Goal: Transaction & Acquisition: Purchase product/service

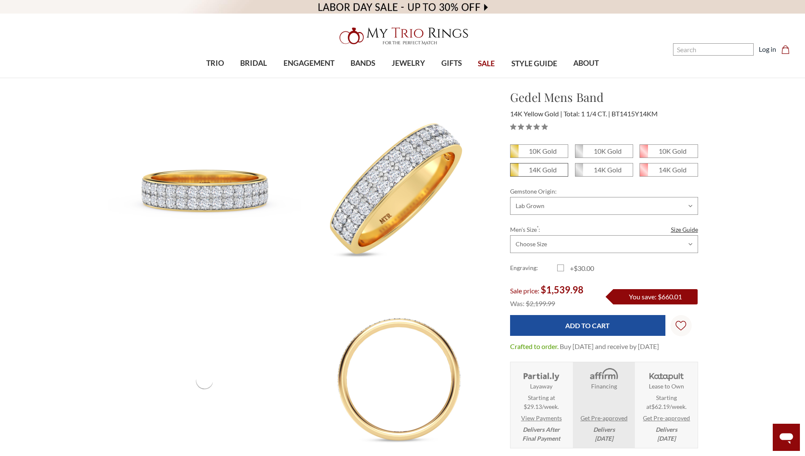
click at [535, 170] on em "14K Gold" at bounding box center [543, 170] width 28 height 8
click at [514, 173] on input "14K Gold" at bounding box center [514, 173] width 0 height 0
radio input "true"
click at [594, 205] on select "Choose Options Natural Lab Grown" at bounding box center [604, 206] width 188 height 18
click at [591, 207] on select "Choose Options Natural Lab Grown" at bounding box center [604, 206] width 188 height 18
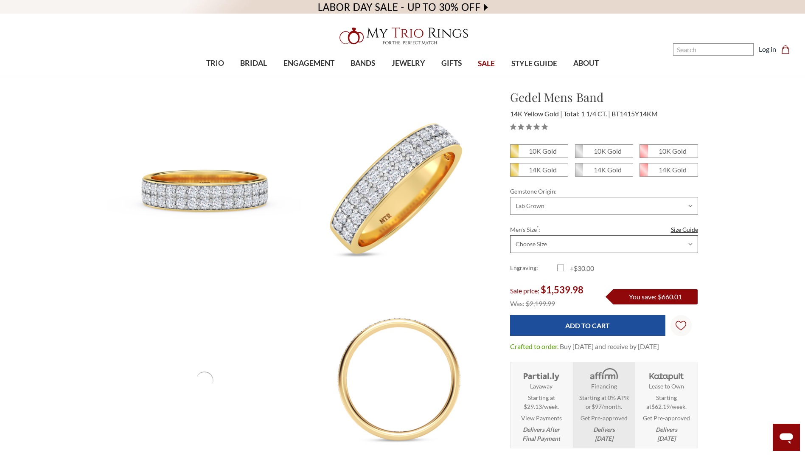
click at [619, 243] on select "Choose Size 6.00 6.25 6.50 6.75 7.00 7.25 7.50 7.75 8.00 8.25 8.50 8.75 9.00 9.…" at bounding box center [604, 244] width 188 height 18
select select "21725947"
click at [510, 235] on select "Choose Size 6.00 6.25 6.50 6.75 7.00 7.25 7.50 7.75 8.00 8.25 8.50 8.75 9.00 9.…" at bounding box center [604, 244] width 188 height 18
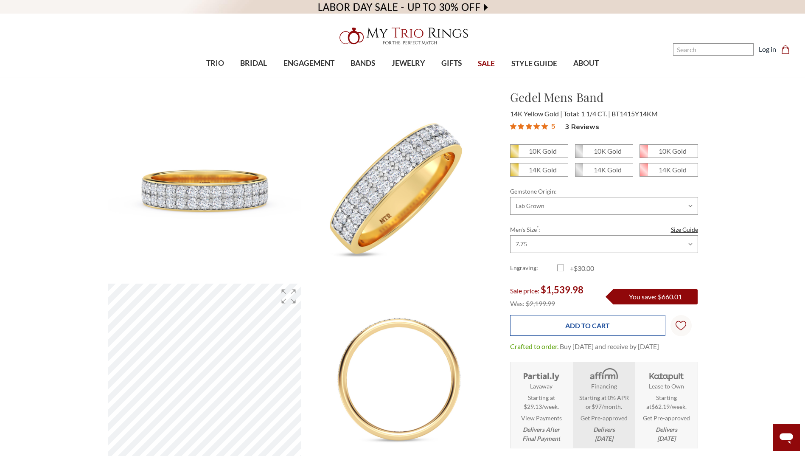
click at [604, 325] on input "Add to Cart" at bounding box center [587, 325] width 155 height 21
click at [553, 169] on em "14K Gold" at bounding box center [543, 170] width 28 height 8
click at [514, 173] on input "14K Gold" at bounding box center [514, 173] width 0 height 0
radio input "true"
